Goal: Task Accomplishment & Management: Manage account settings

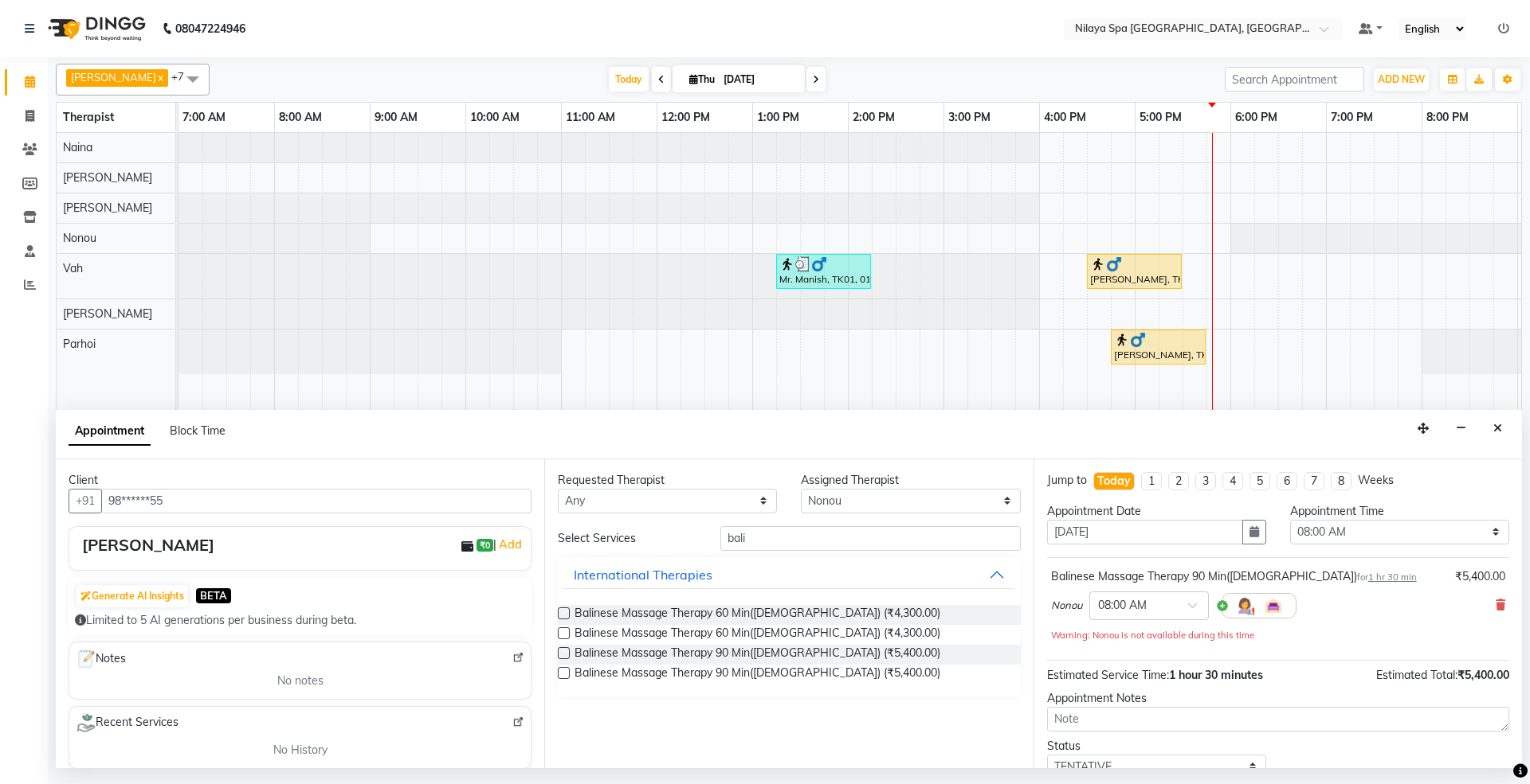
select select "71647"
select select "480"
select select "tentative"
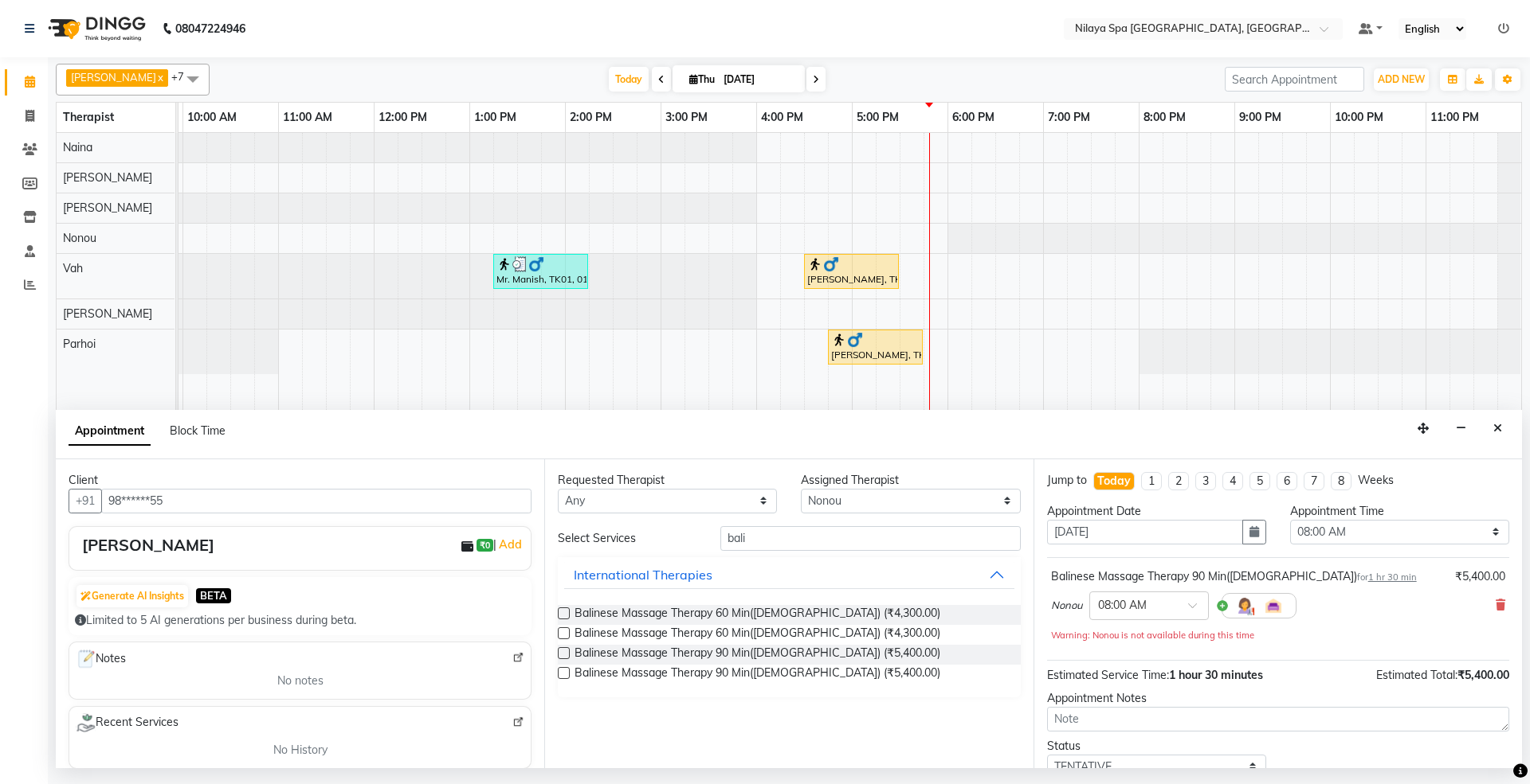
click at [1434, 532] on select "Select 08:00 AM 08:15 AM 08:30 AM 08:45 AM 09:00 AM 09:15 AM 09:30 AM 09:45 AM …" at bounding box center [1399, 533] width 219 height 25
select select "990"
click at [1290, 522] on select "Select 08:00 AM 08:15 AM 08:30 AM 08:45 AM 09:00 AM 09:15 AM 09:30 AM 09:45 AM …" at bounding box center [1399, 533] width 219 height 25
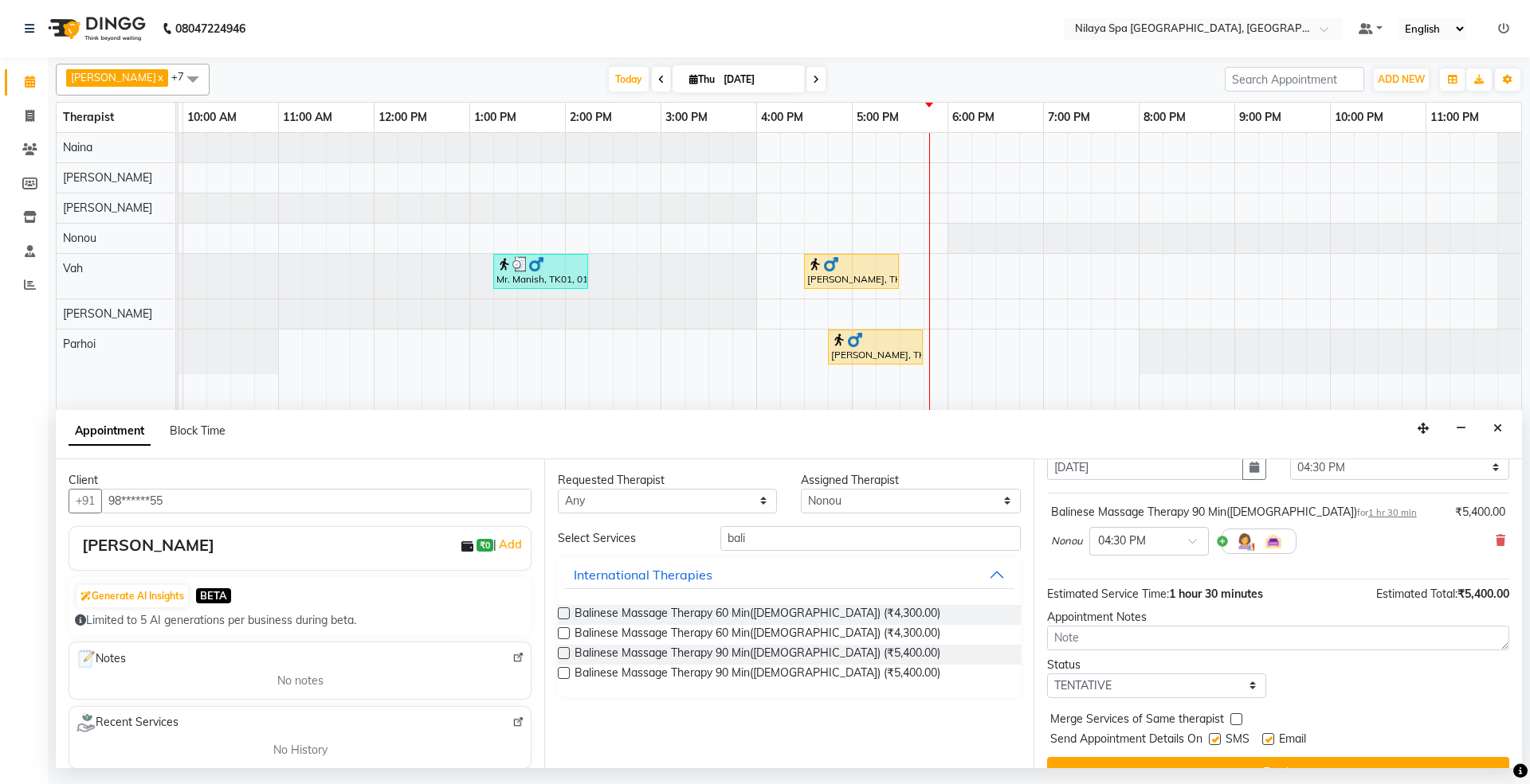
scroll to position [96, 0]
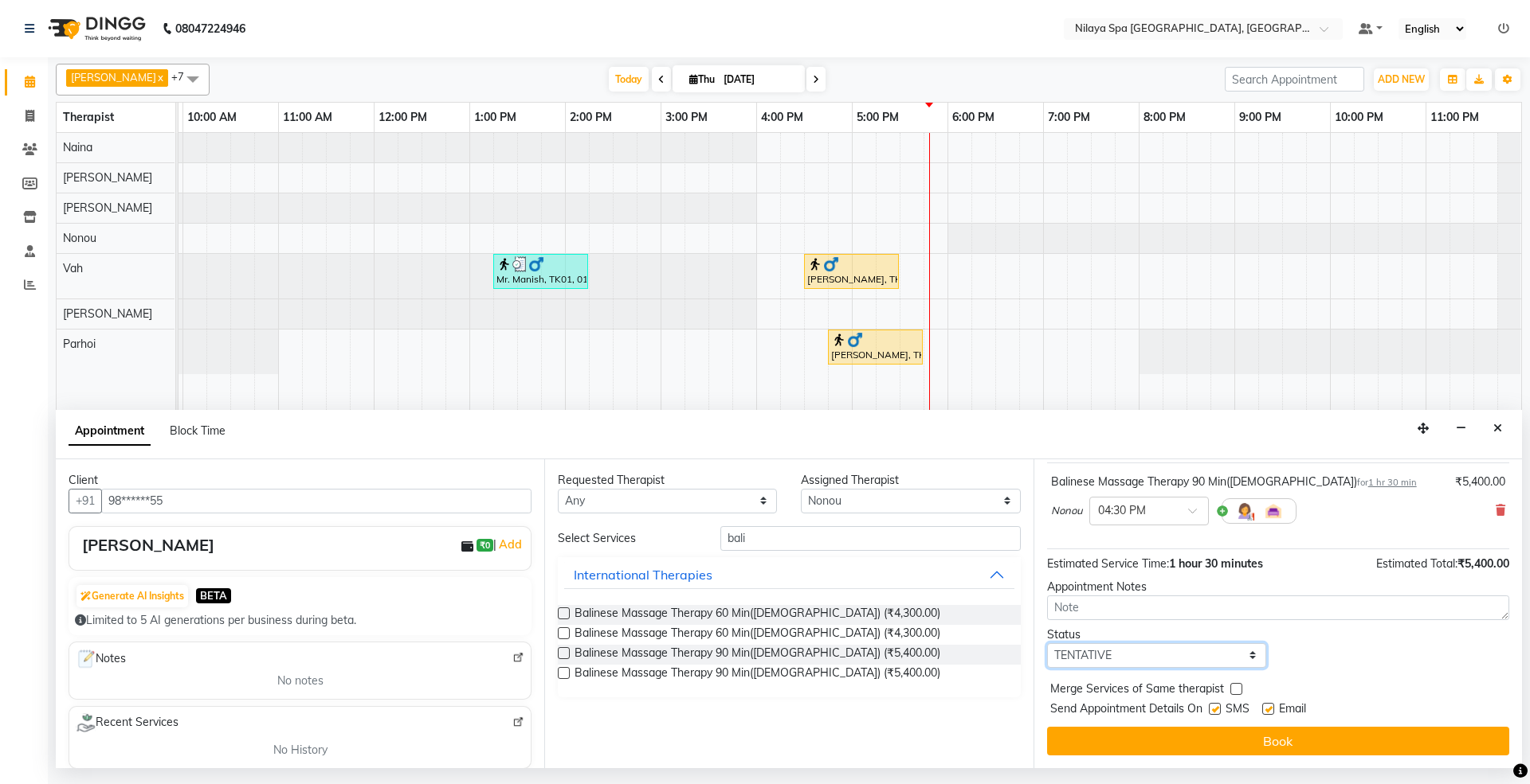
click at [1162, 654] on select "Select TENTATIVE CONFIRM CHECK-IN UPCOMING" at bounding box center [1156, 656] width 219 height 25
select select "confirm booking"
click at [1047, 644] on select "Select TENTATIVE CONFIRM CHECK-IN UPCOMING" at bounding box center [1156, 656] width 219 height 25
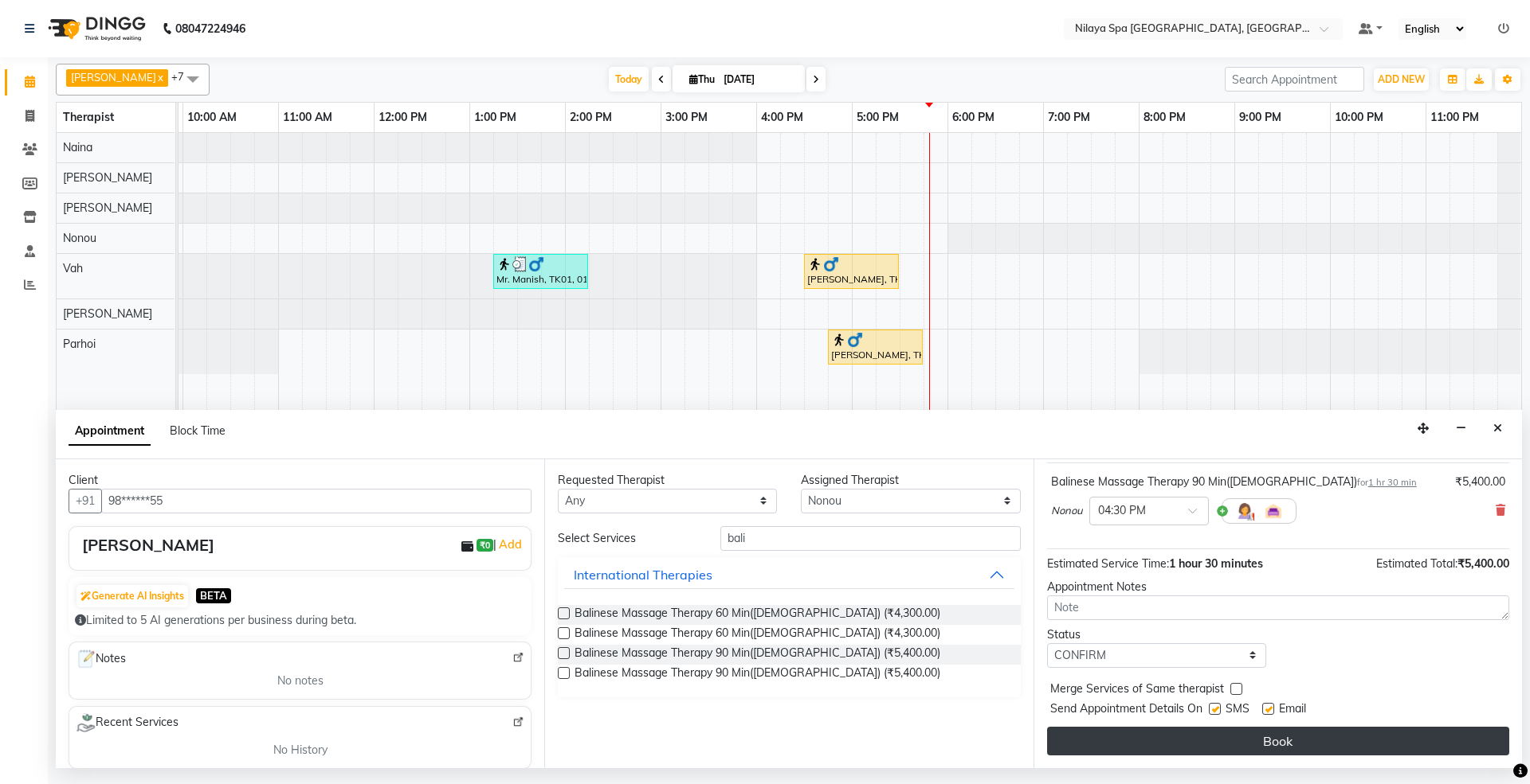
click at [1258, 753] on button "Book" at bounding box center [1279, 742] width 462 height 29
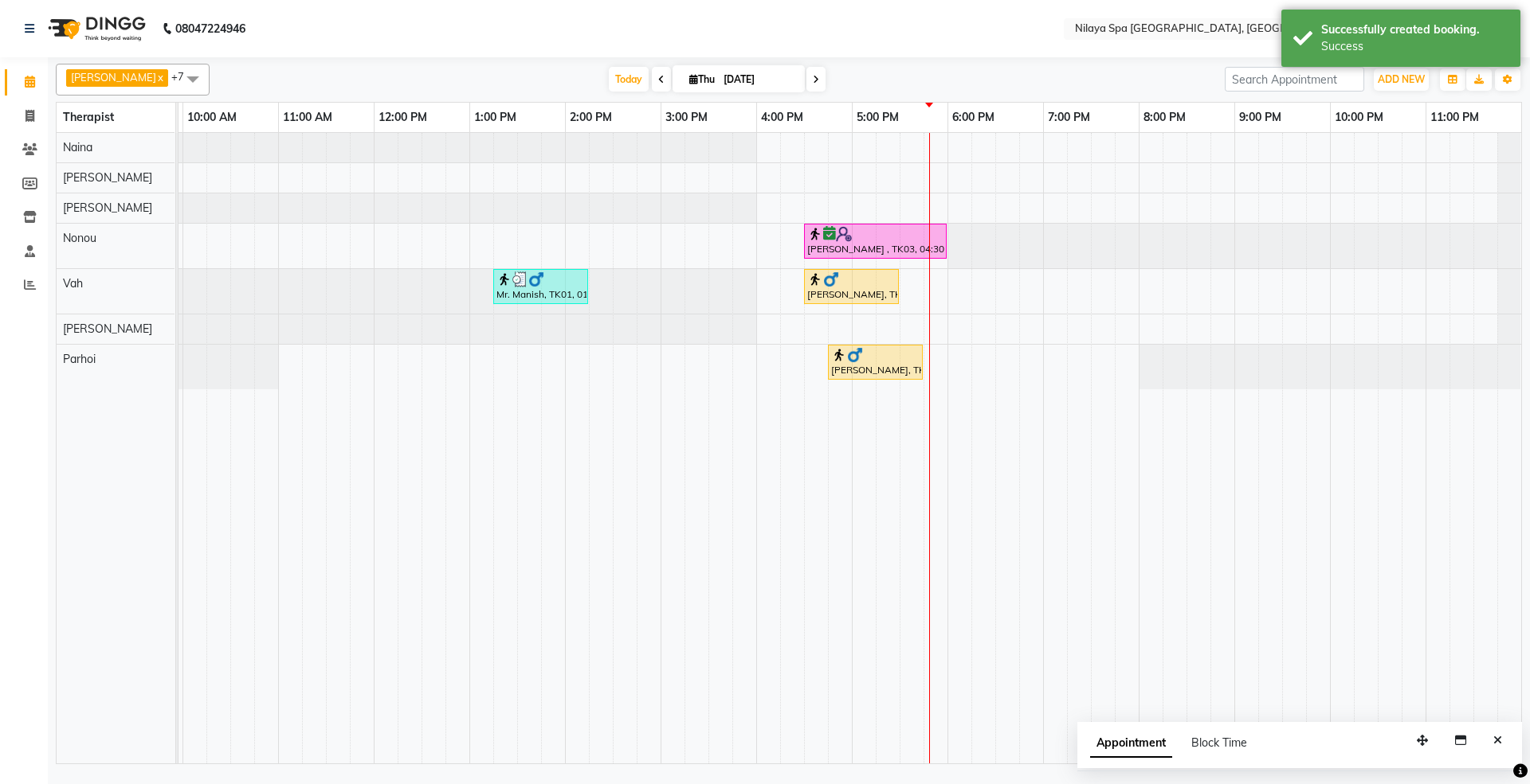
drag, startPoint x: 852, startPoint y: 220, endPoint x: 826, endPoint y: 252, distance: 41.2
click at [826, 252] on div "[PERSON_NAME] , TK03, 04:30 PM-06:00 PM, Balinese Massage Therapy 90 Min([DEMOG…" at bounding box center [875, 241] width 140 height 30
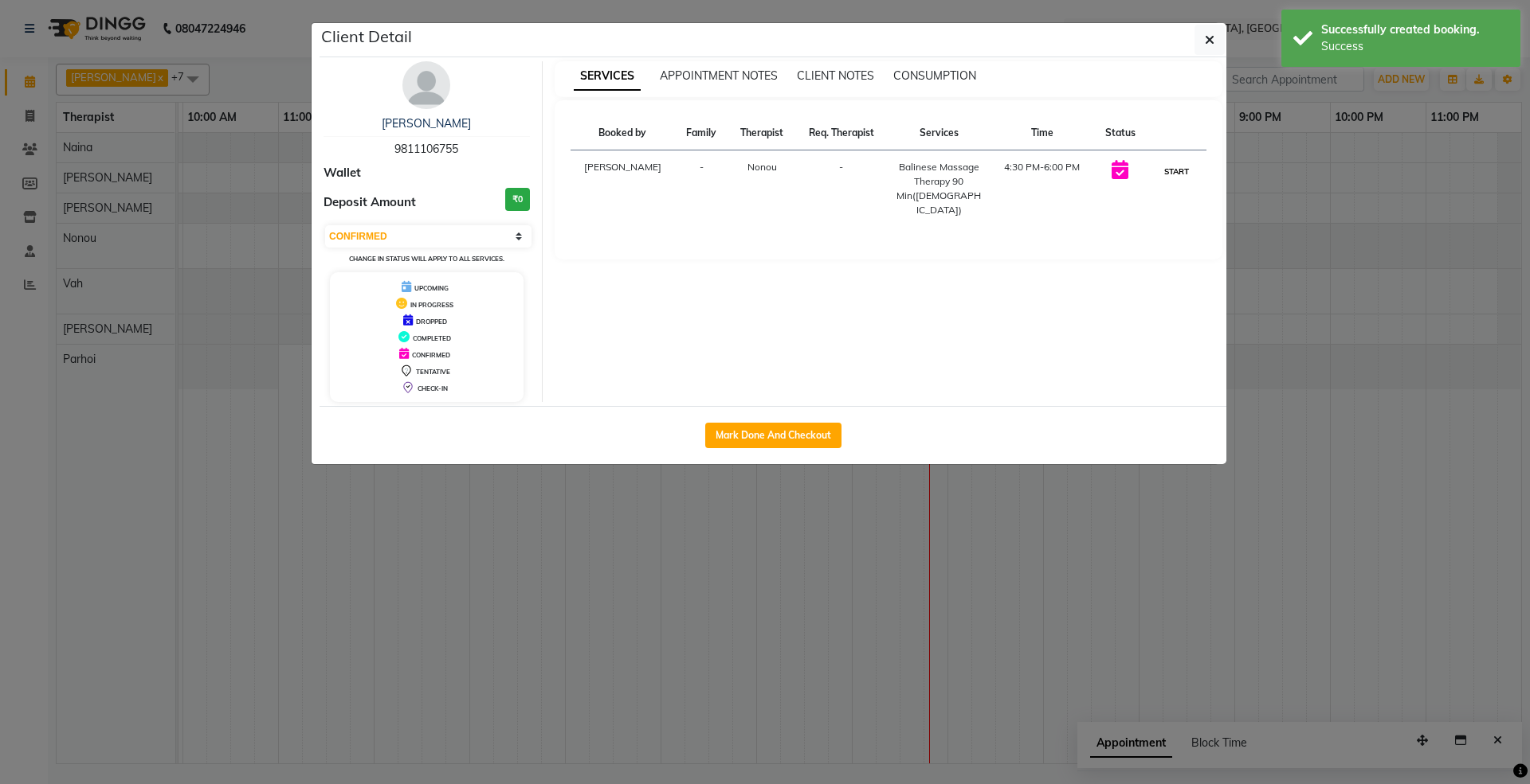
click at [1180, 167] on button "START" at bounding box center [1176, 171] width 33 height 20
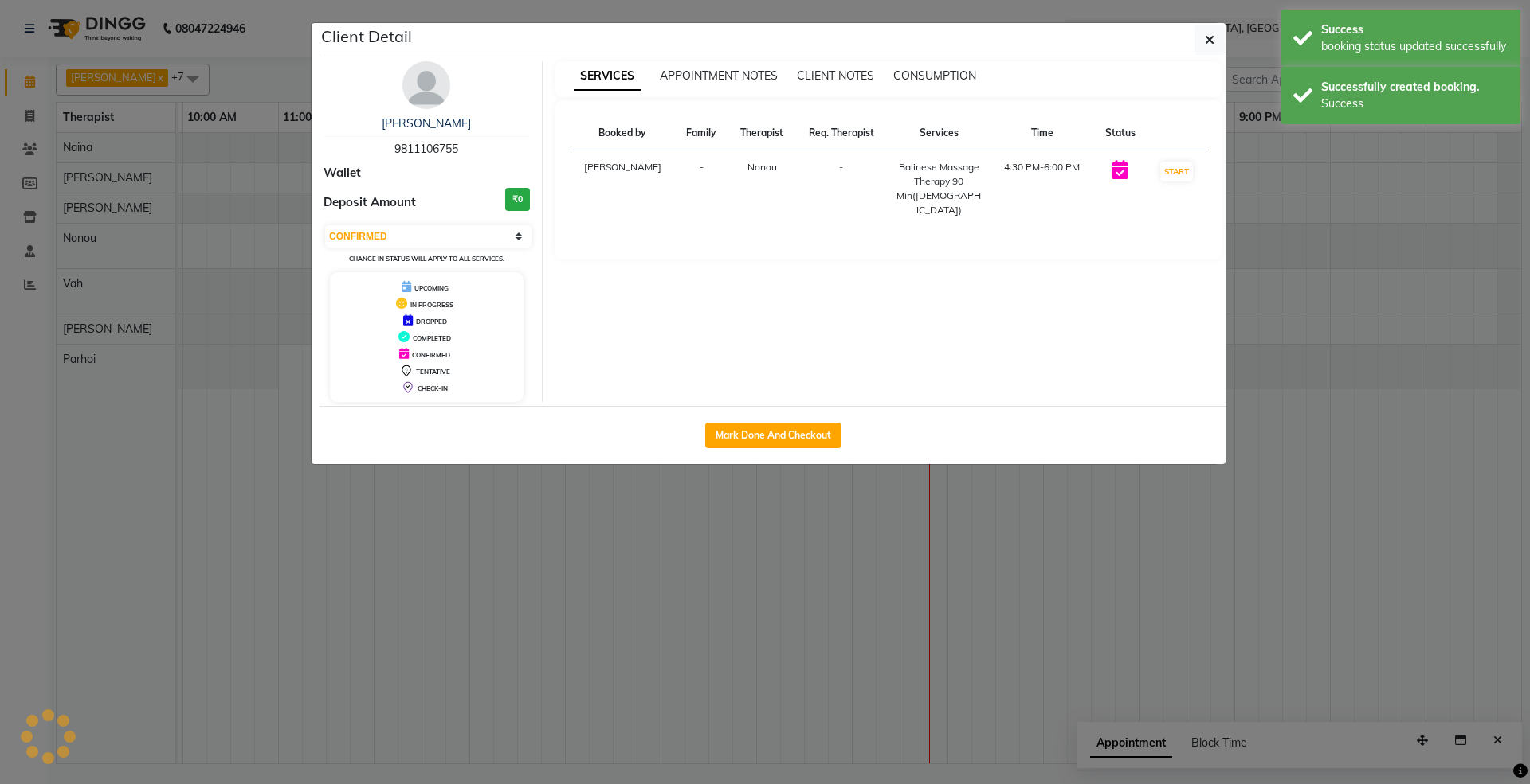
select select "1"
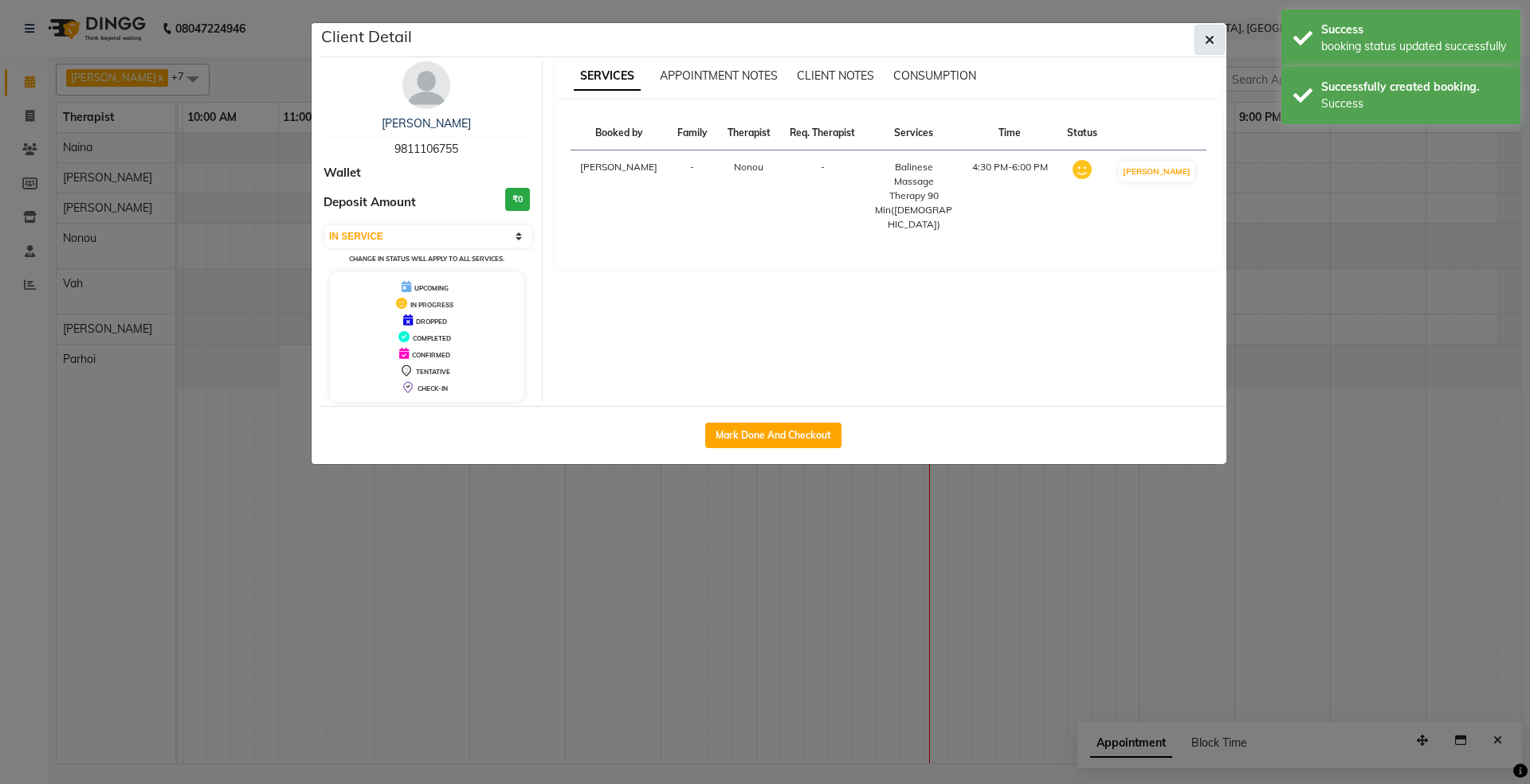
click at [1202, 39] on button "button" at bounding box center [1209, 39] width 30 height 30
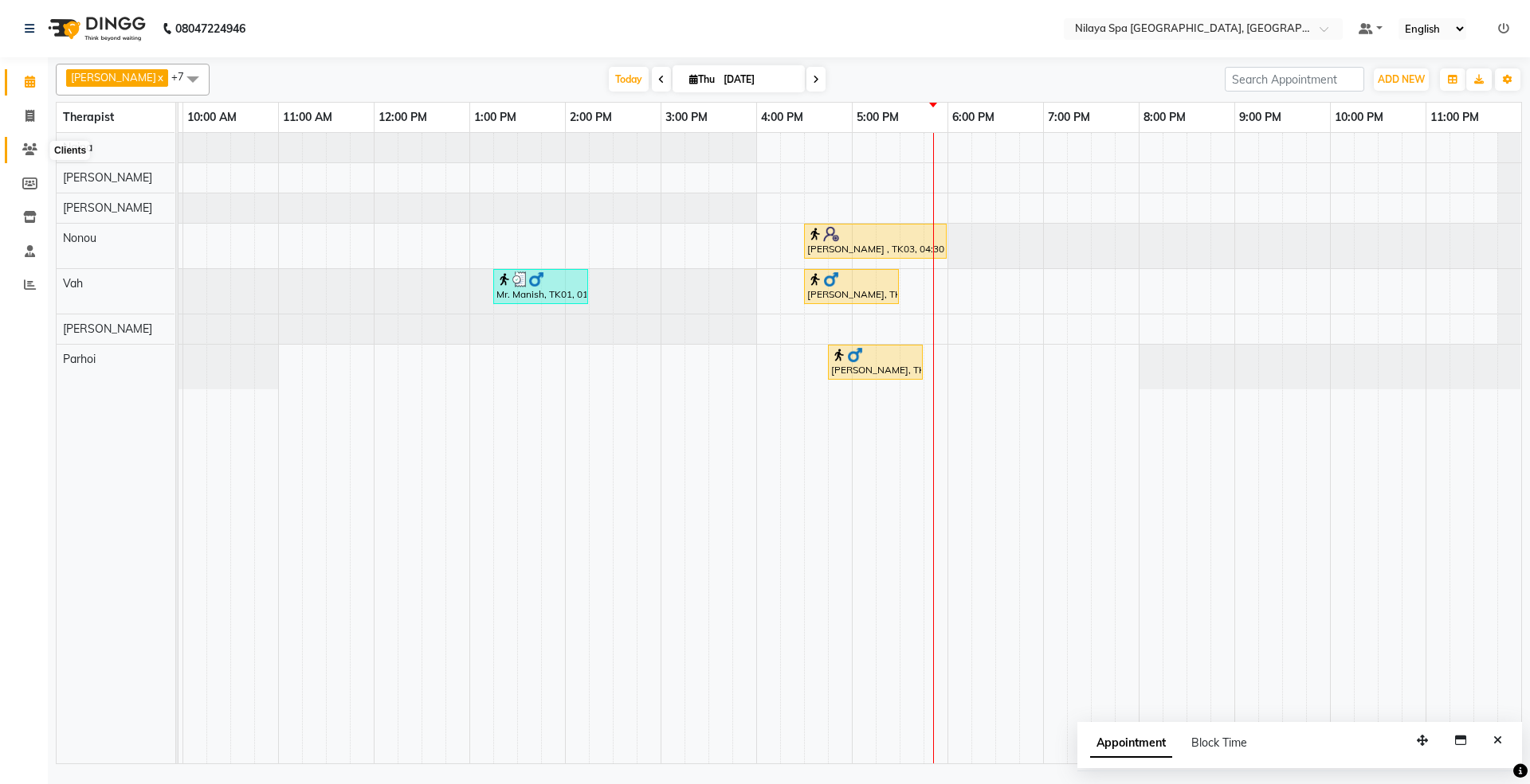
click at [22, 148] on icon at bounding box center [30, 149] width 15 height 12
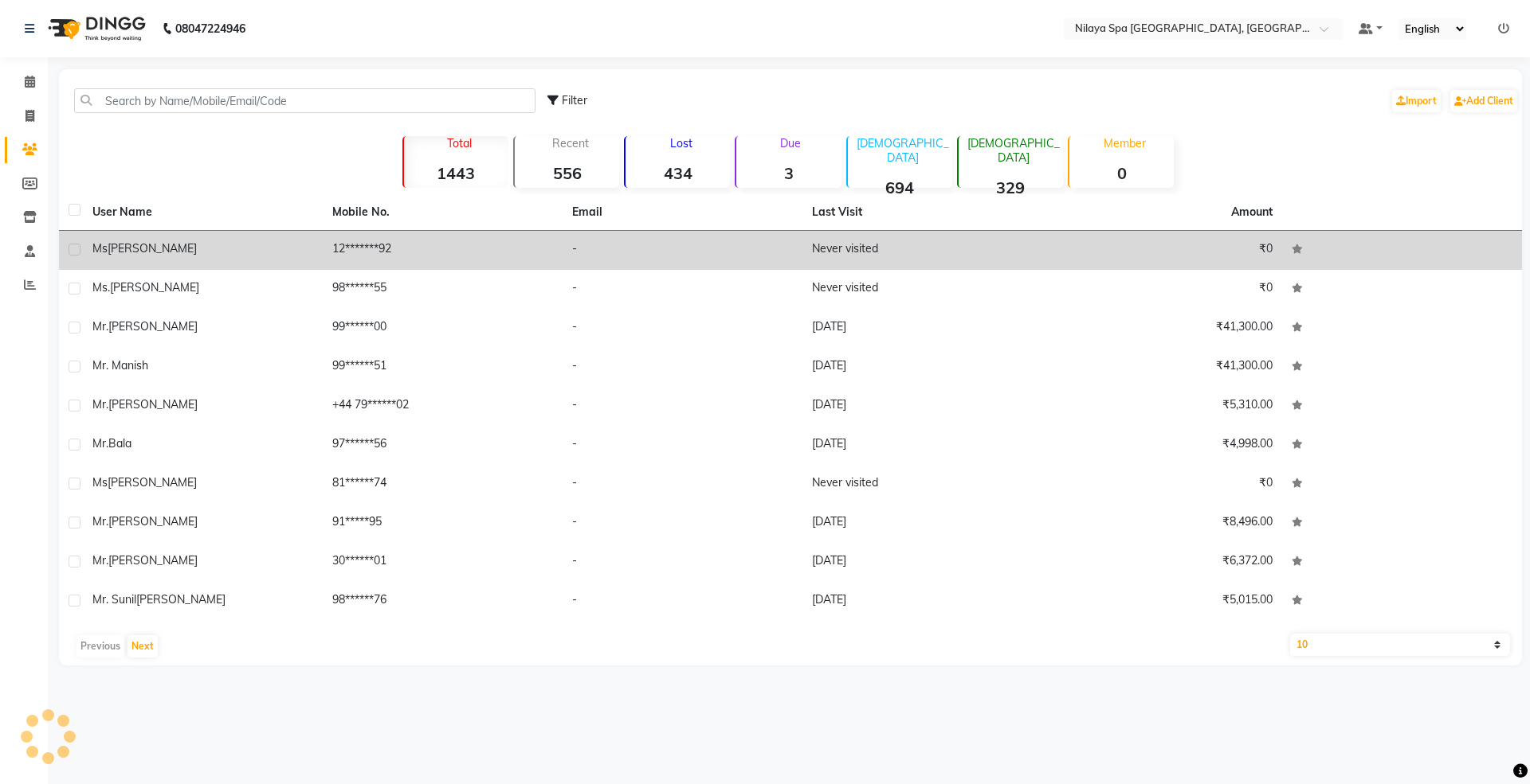
click at [198, 249] on div "Ms [PERSON_NAME]" at bounding box center [202, 248] width 221 height 16
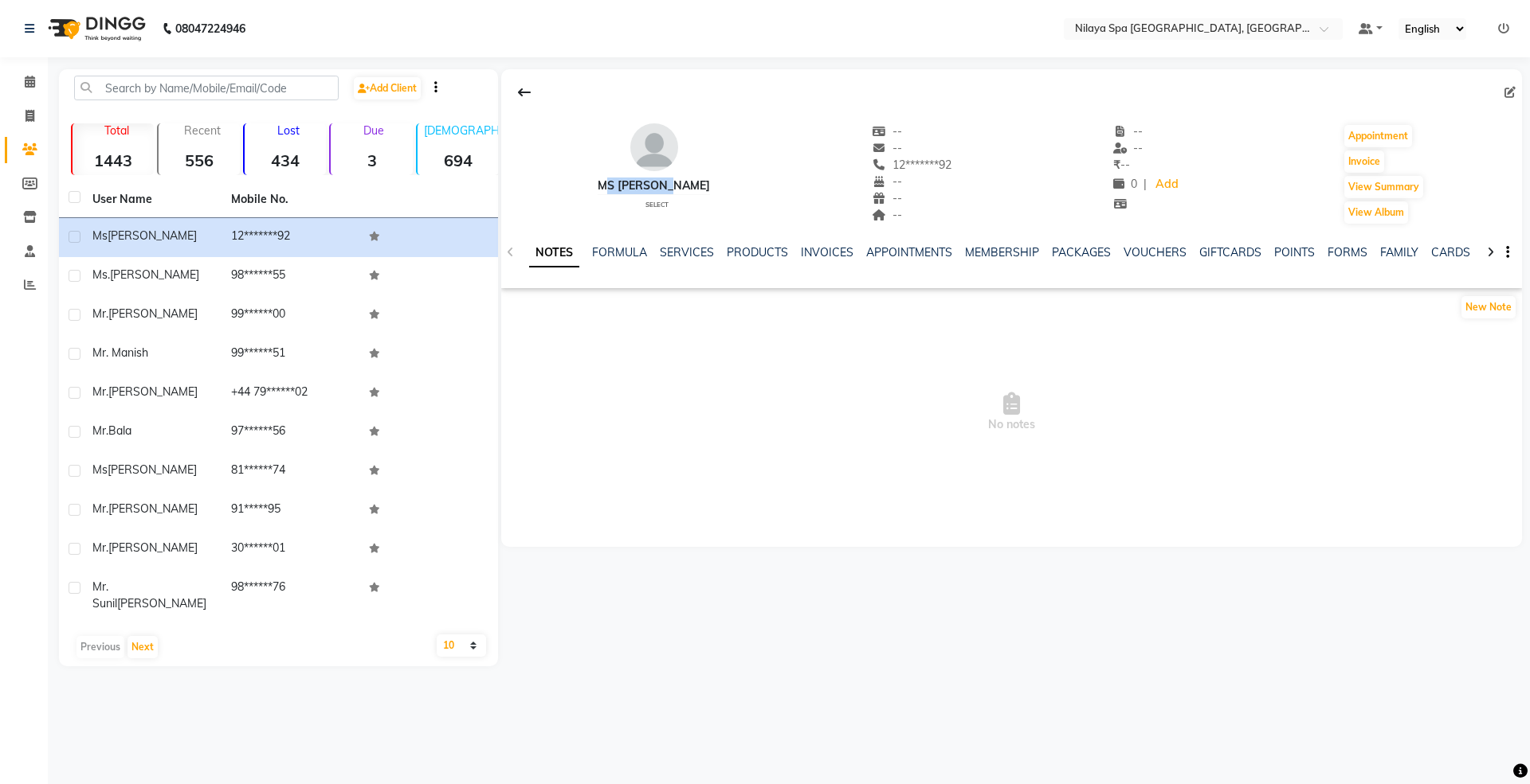
drag, startPoint x: 596, startPoint y: 180, endPoint x: 708, endPoint y: 179, distance: 112.0
click at [708, 179] on div "Ms [PERSON_NAME] Select -- -- 12*******92 -- -- -- -- -- ₹ -- 0 | Add Appointme…" at bounding box center [1011, 167] width 1020 height 118
copy div "Ms [PERSON_NAME]"
click at [514, 90] on button at bounding box center [524, 91] width 34 height 30
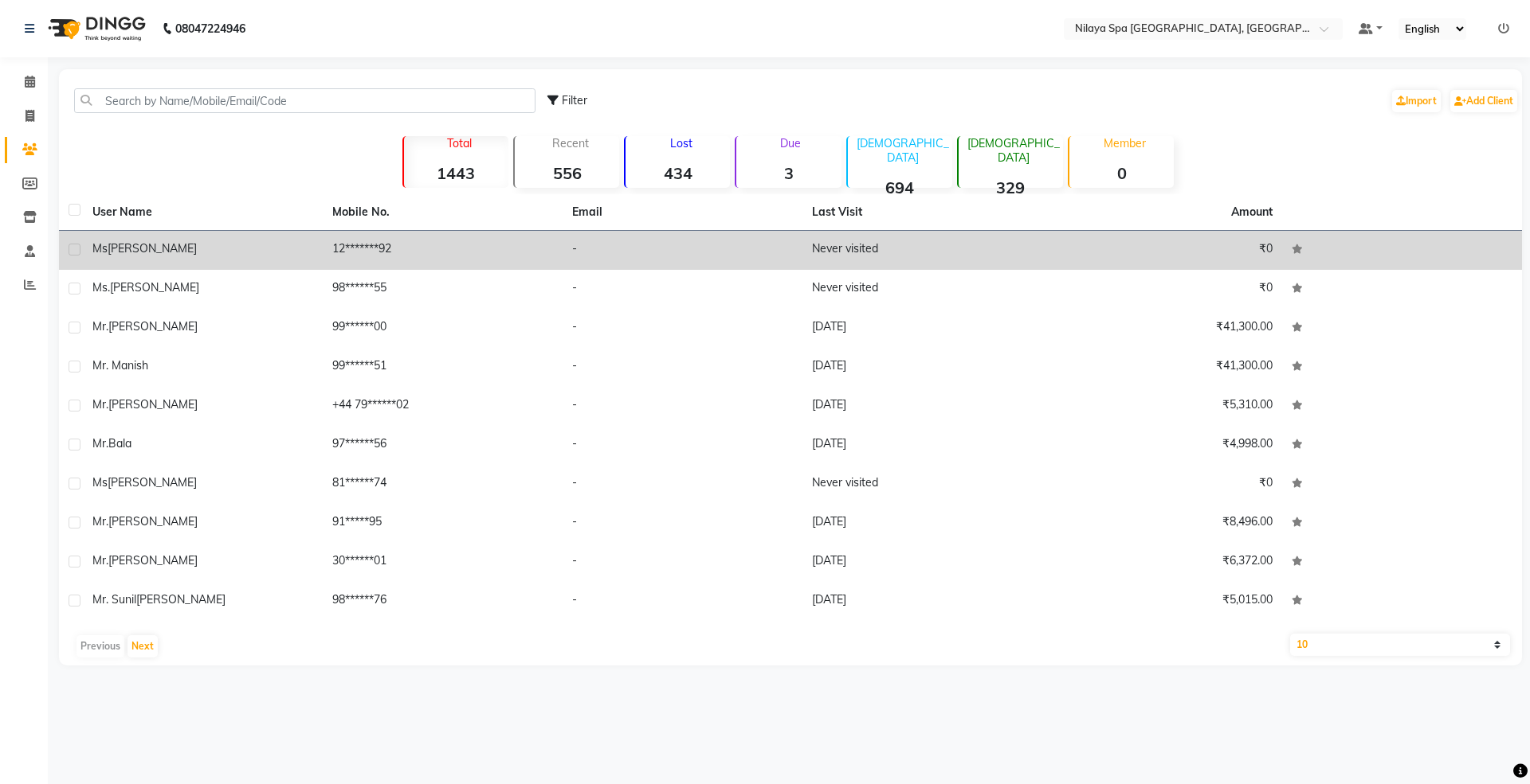
click at [260, 243] on div "Ms [PERSON_NAME]" at bounding box center [202, 248] width 221 height 16
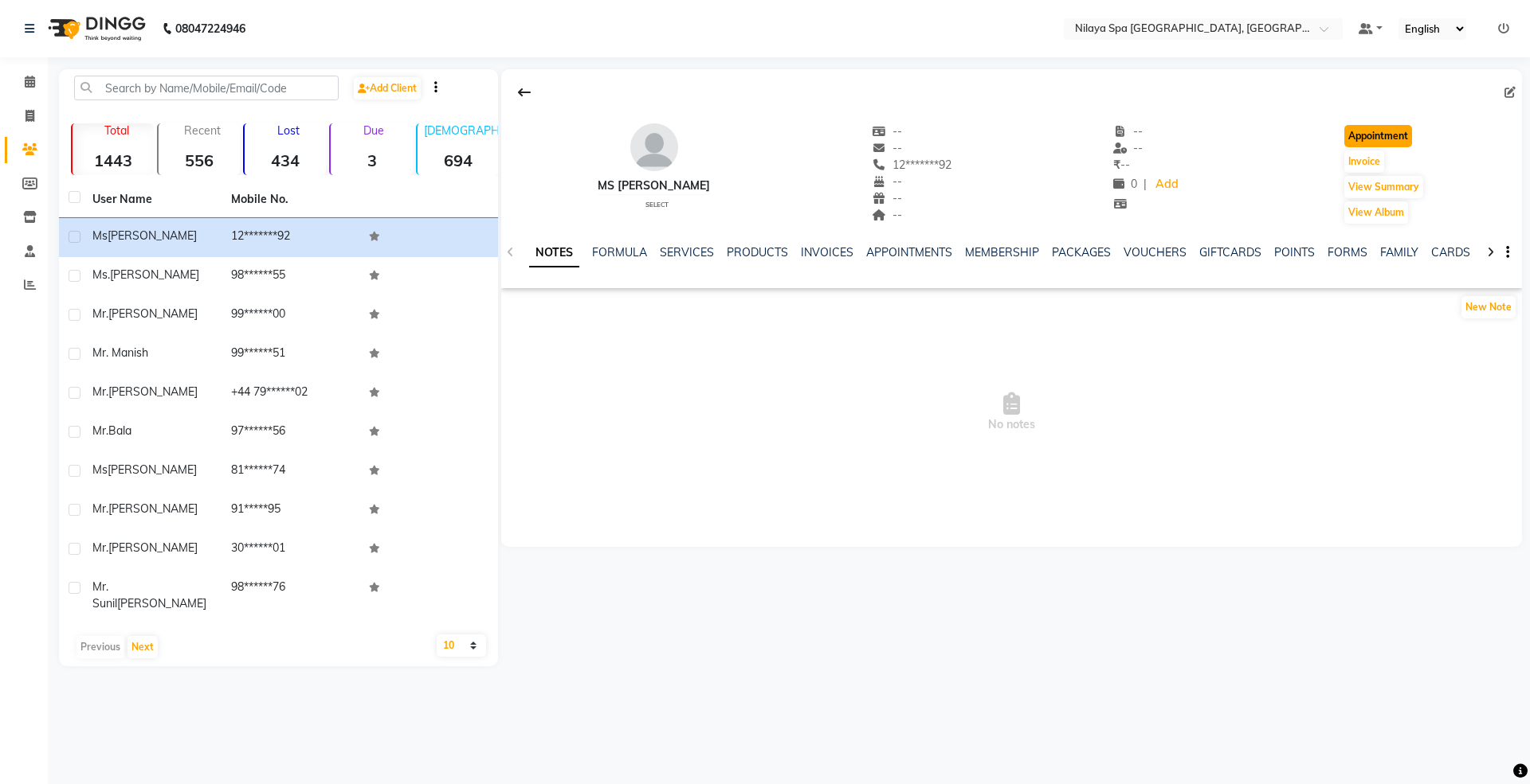
click at [1374, 141] on button "Appointment" at bounding box center [1378, 136] width 67 height 22
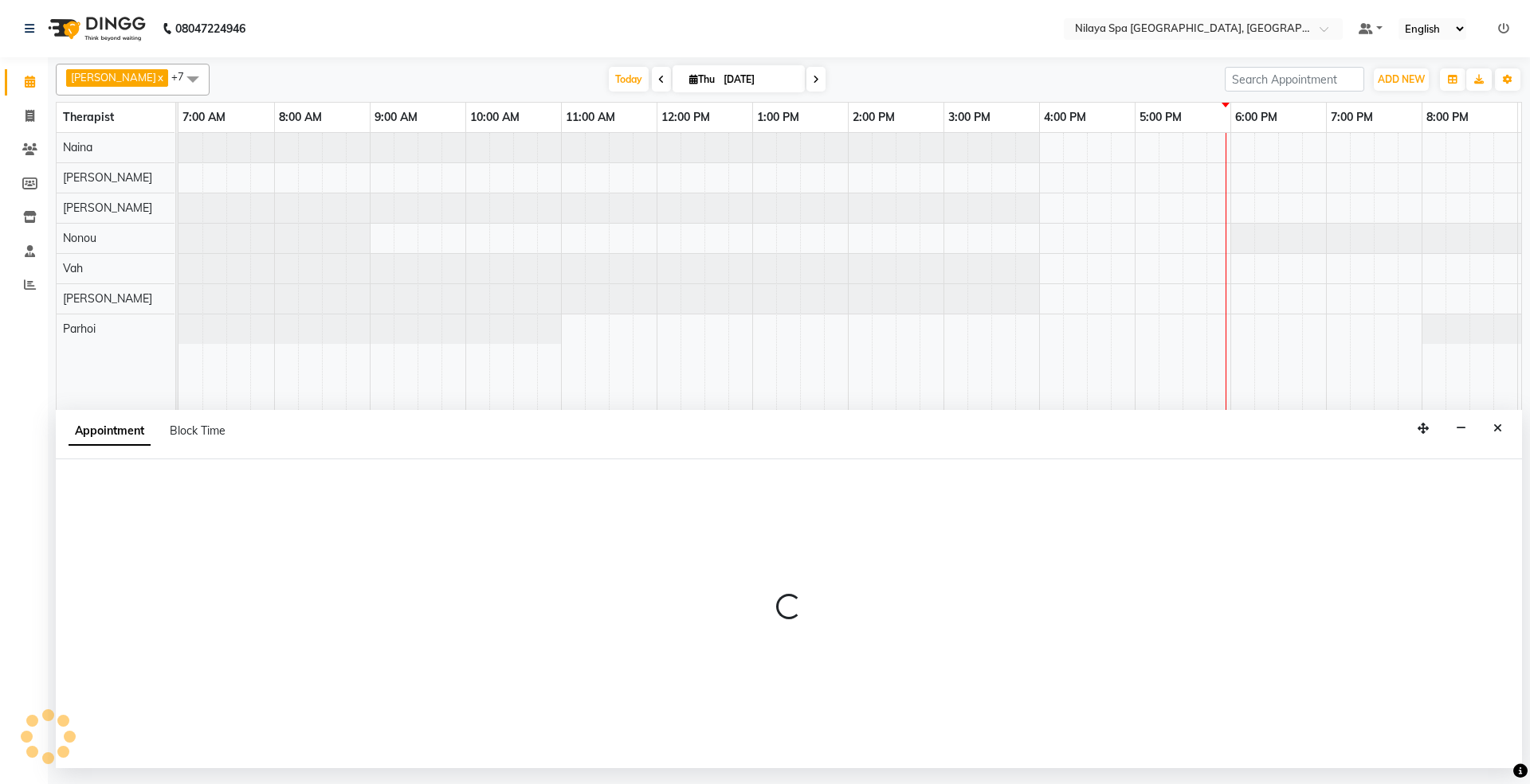
scroll to position [0, 283]
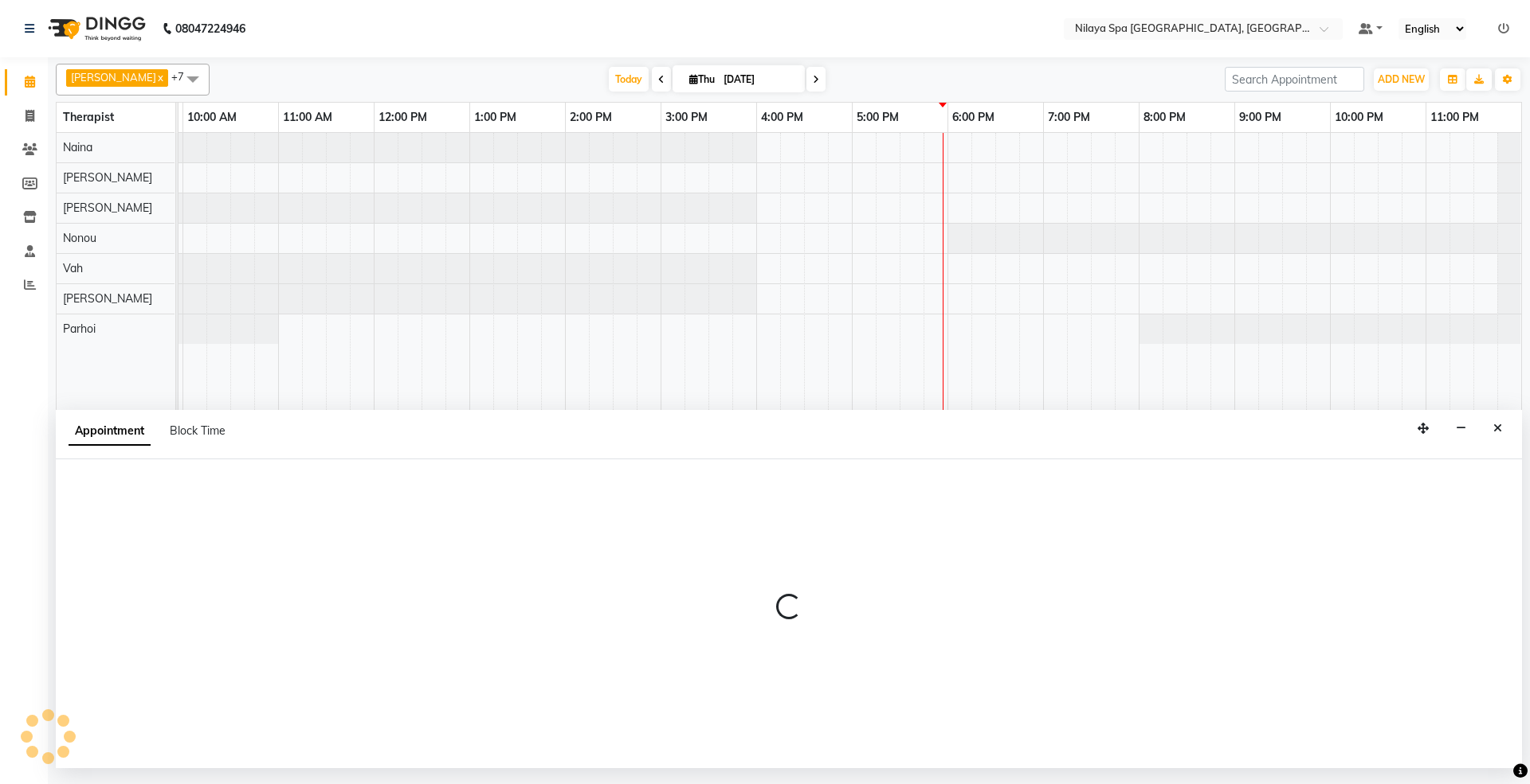
select select "480"
select select "tentative"
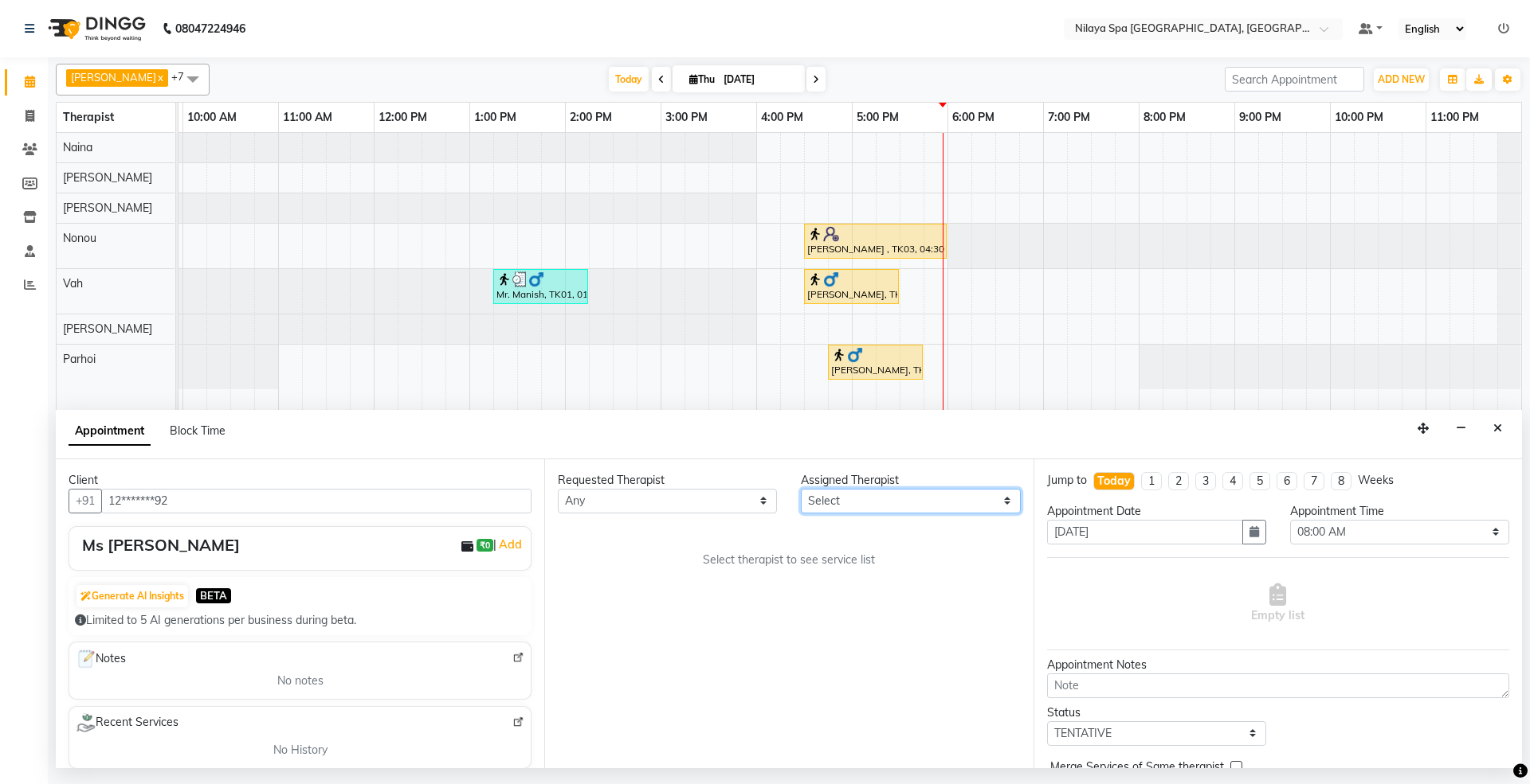
click at [870, 509] on select "Select [PERSON_NAME] [PERSON_NAME] [PERSON_NAME] Parhoi Vah" at bounding box center [910, 502] width 219 height 25
select select "71646"
click at [801, 490] on select "Select [PERSON_NAME] [PERSON_NAME] [PERSON_NAME] Parhoi Vah" at bounding box center [910, 502] width 219 height 25
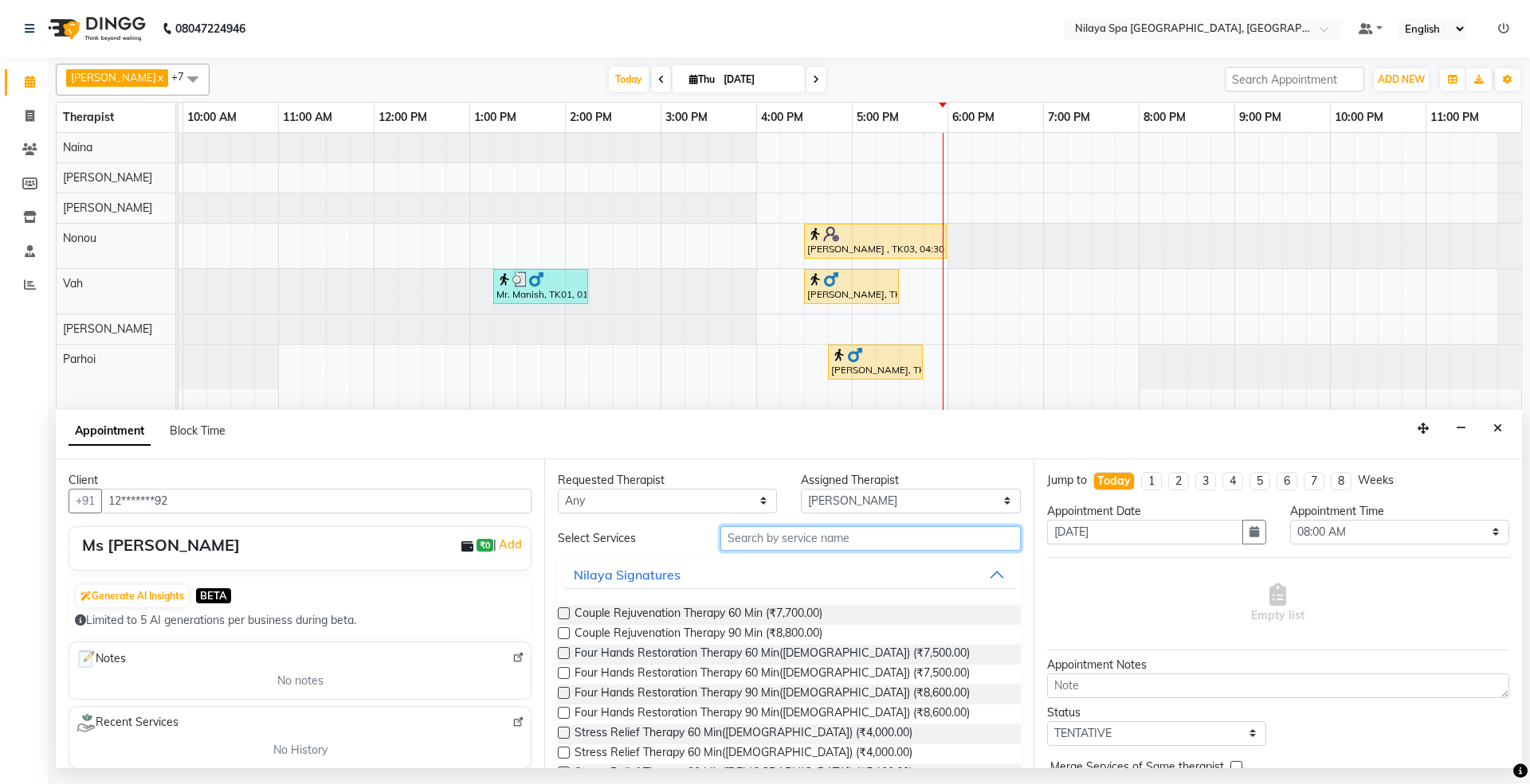
click at [856, 548] on input "text" at bounding box center [871, 539] width 301 height 25
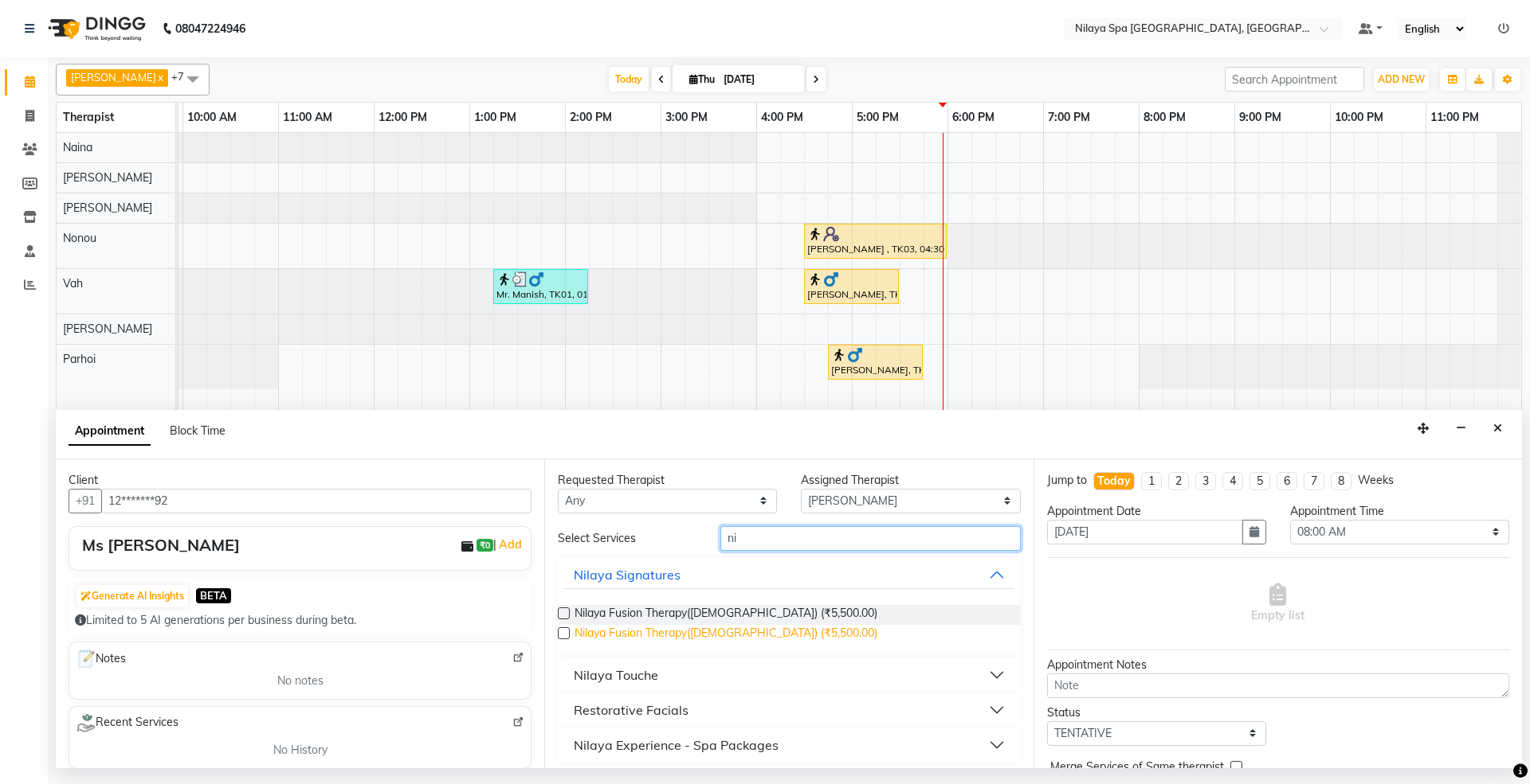
type input "ni"
click at [655, 638] on span "Nilaya Fusion Therapy([DEMOGRAPHIC_DATA]) (₹5,500.00)" at bounding box center [725, 635] width 303 height 20
checkbox input "false"
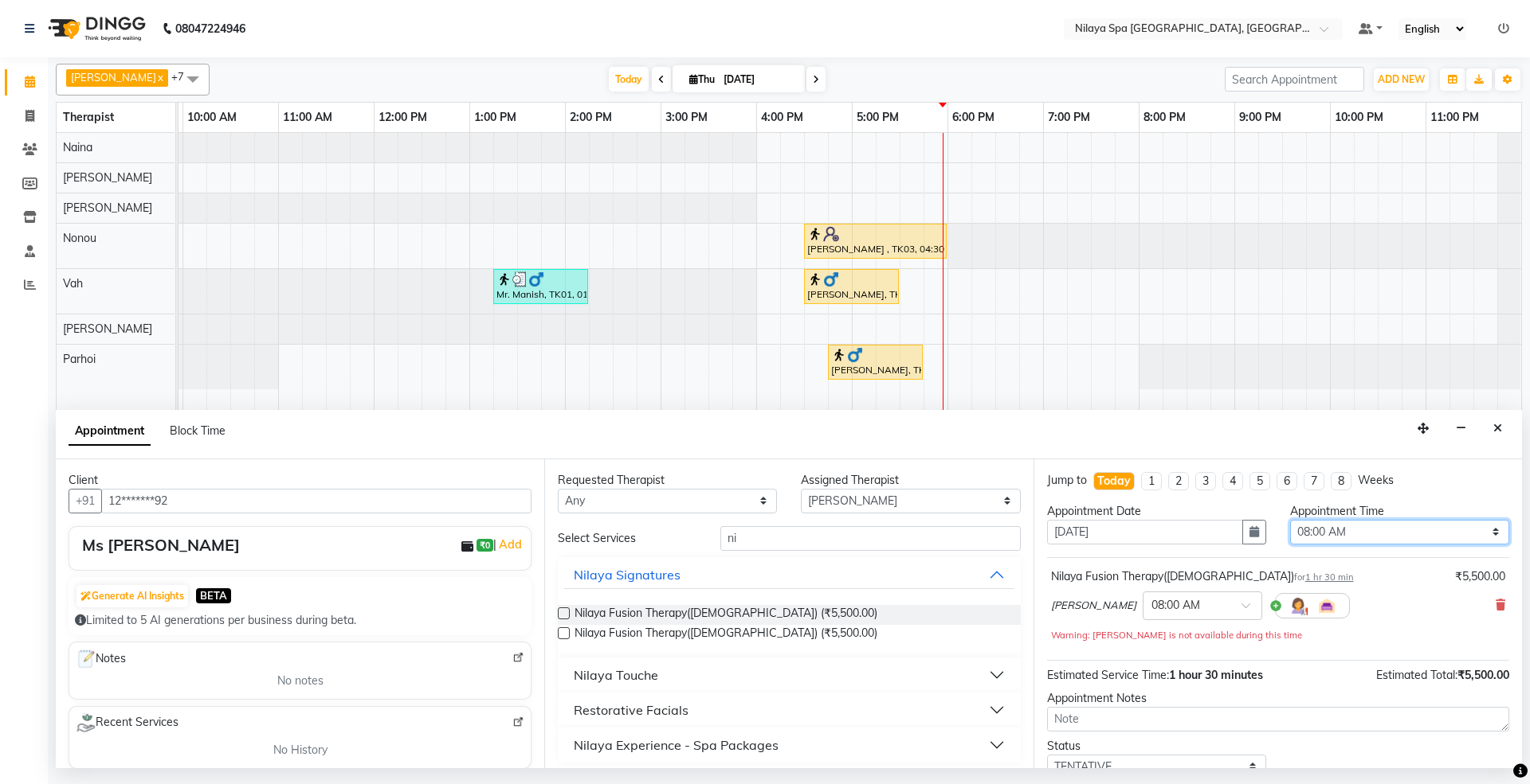
click at [1338, 536] on select "Select 08:00 AM 08:15 AM 08:30 AM 08:45 AM 09:00 AM 09:15 AM 09:30 AM 09:45 AM …" at bounding box center [1399, 533] width 219 height 25
select select "1080"
click at [1290, 522] on select "Select 08:00 AM 08:15 AM 08:30 AM 08:45 AM 09:00 AM 09:15 AM 09:30 AM 09:45 AM …" at bounding box center [1399, 533] width 219 height 25
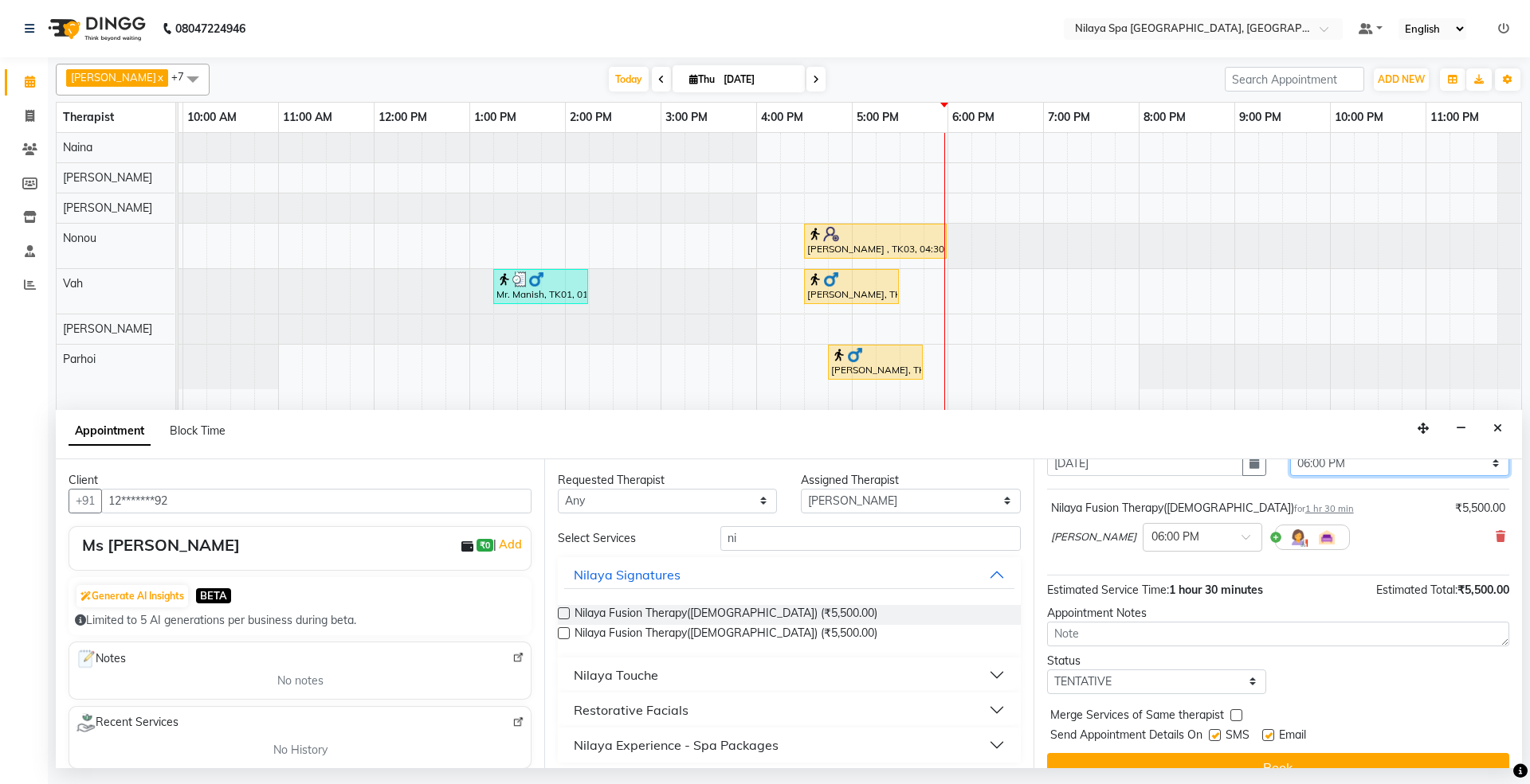
scroll to position [96, 0]
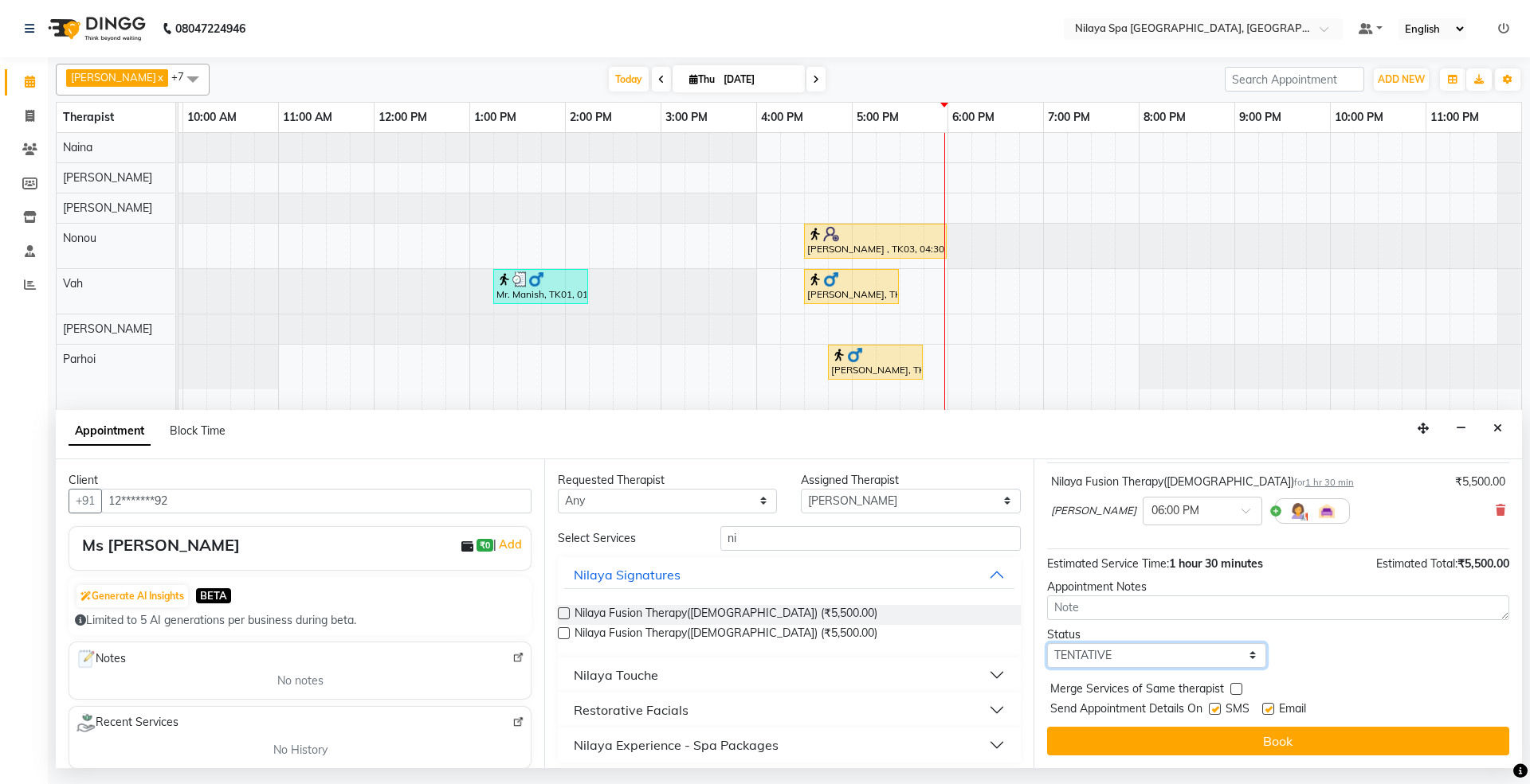
click at [1126, 655] on select "Select TENTATIVE CONFIRM CHECK-IN UPCOMING" at bounding box center [1156, 656] width 219 height 25
select select "confirm booking"
click at [1047, 644] on select "Select TENTATIVE CONFIRM CHECK-IN UPCOMING" at bounding box center [1156, 656] width 219 height 25
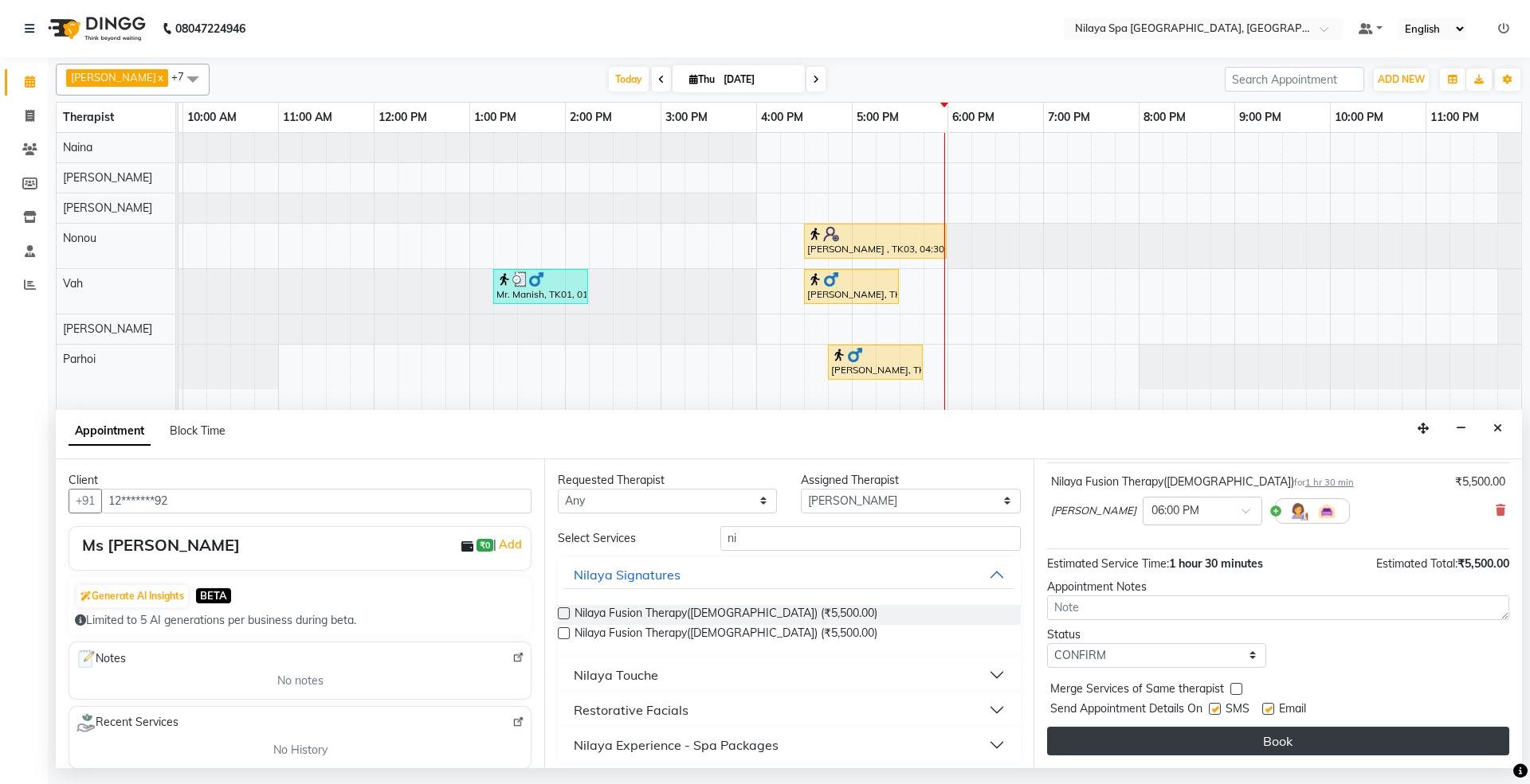
click at [1251, 743] on button "Book" at bounding box center [1279, 742] width 462 height 29
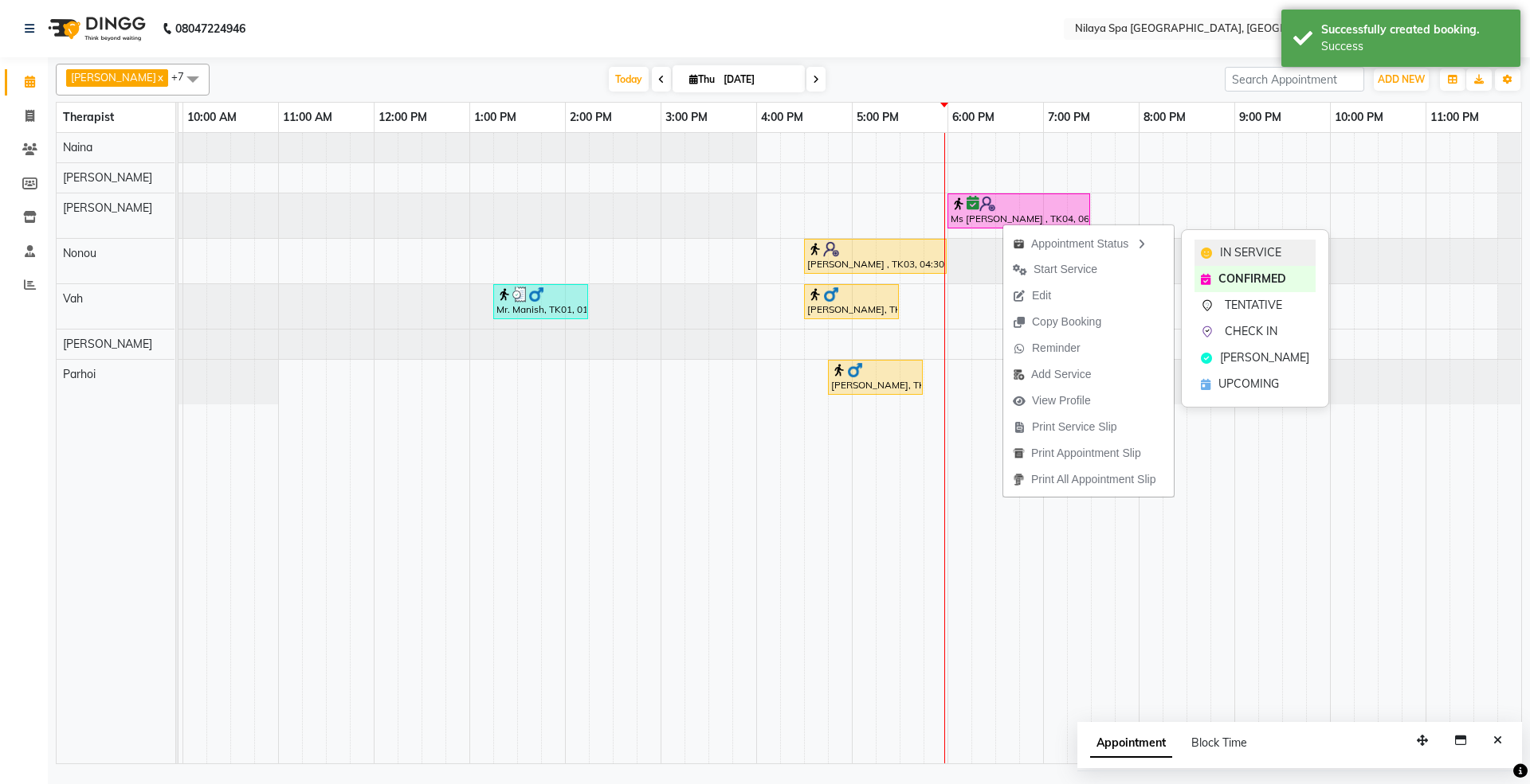
click at [1243, 249] on span "IN SERVICE" at bounding box center [1251, 252] width 62 height 16
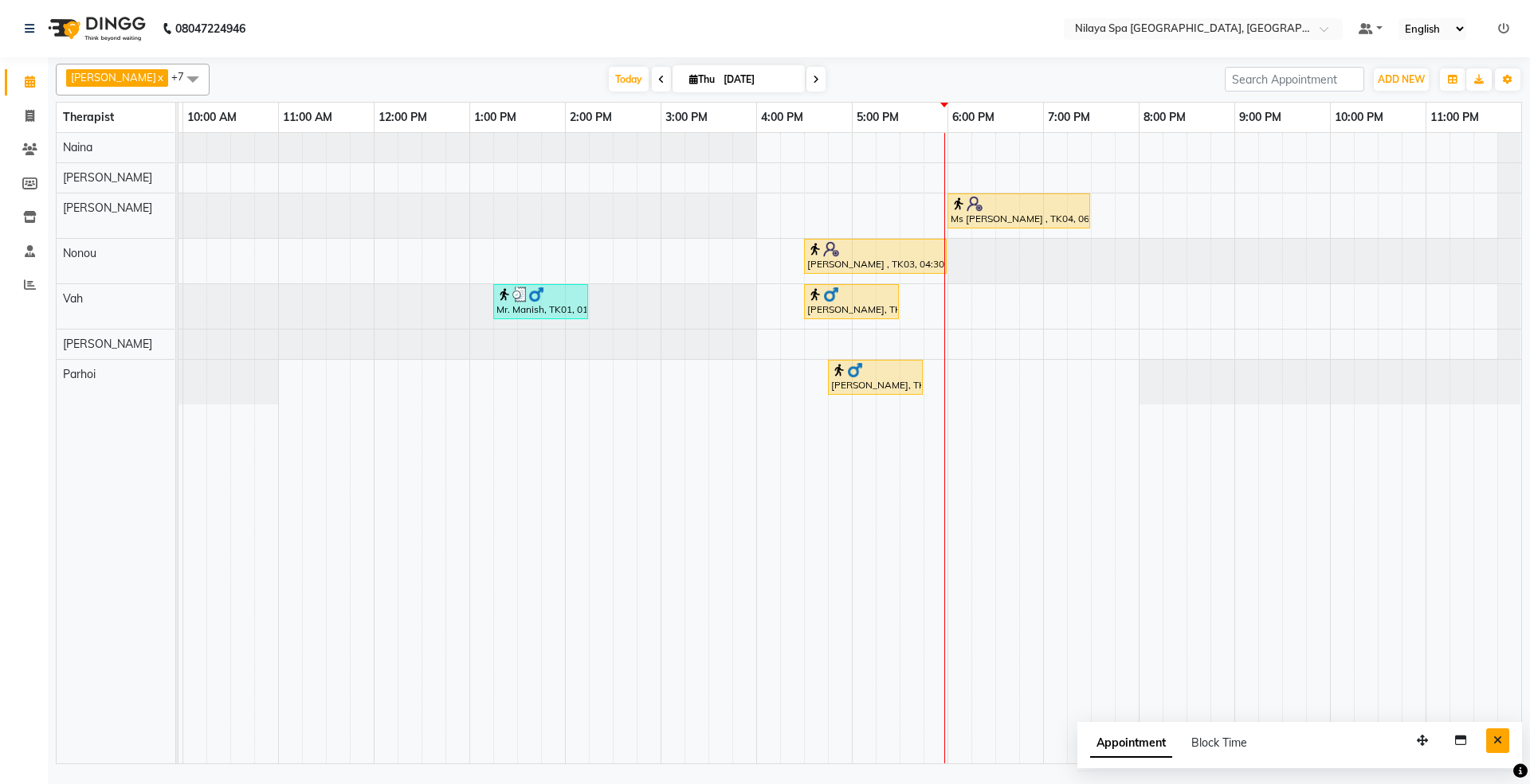
click at [1491, 743] on button "Close" at bounding box center [1497, 742] width 23 height 25
